Goal: Information Seeking & Learning: Stay updated

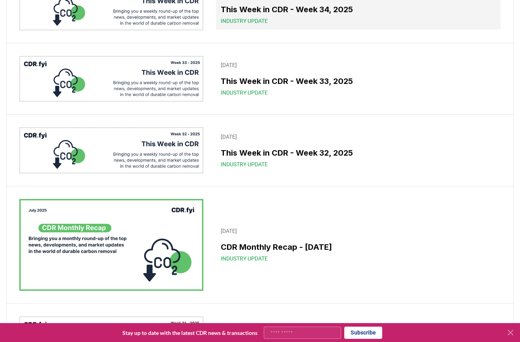
scroll to position [273, 0]
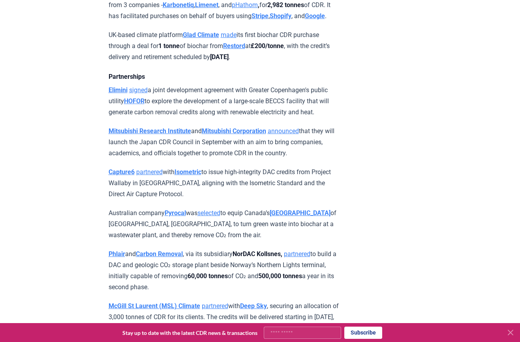
scroll to position [869, 0]
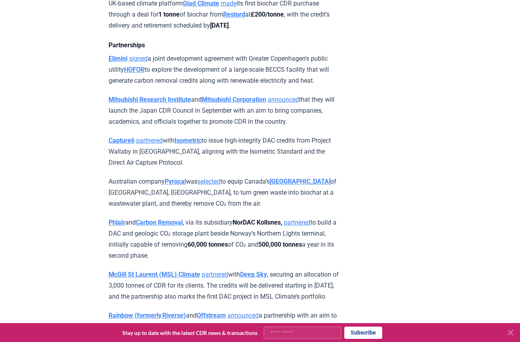
click at [301, 127] on p "Mitsubishi Research Institute and Mitsubishi Corporation announced that they wi…" at bounding box center [223, 110] width 231 height 33
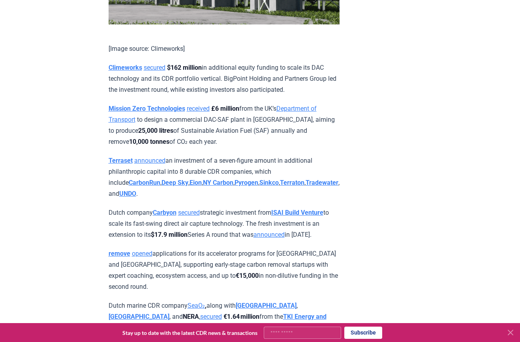
scroll to position [1879, 0]
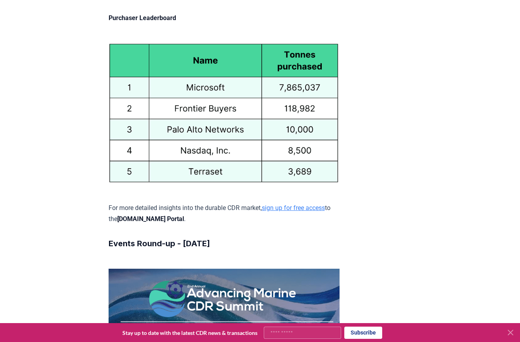
scroll to position [4024, 0]
